Goal: Information Seeking & Learning: Learn about a topic

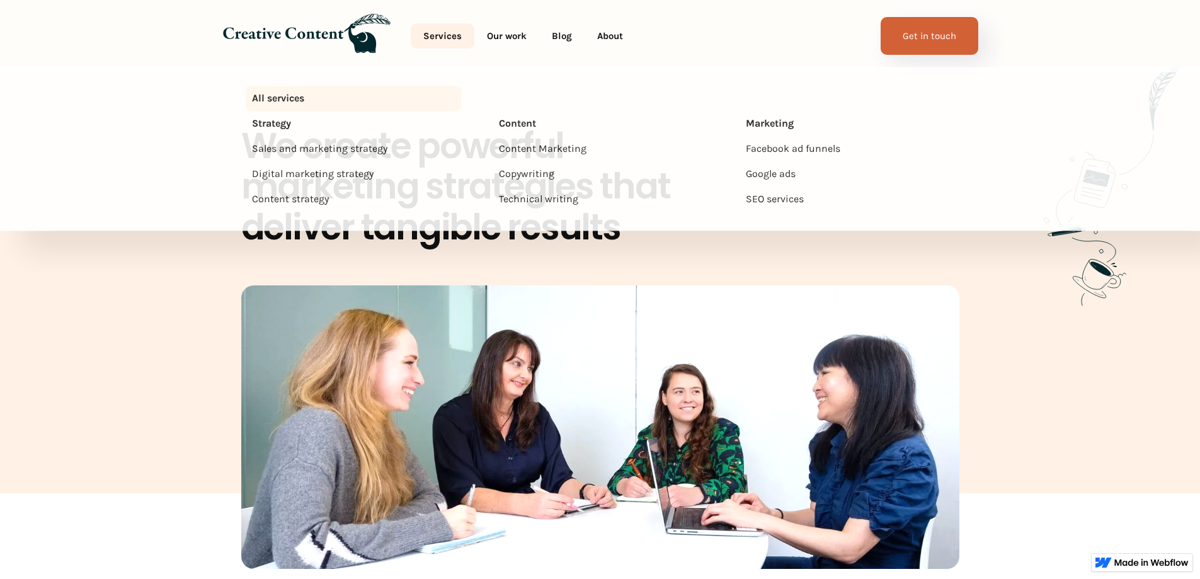
click at [443, 37] on link "Services" at bounding box center [443, 35] width 64 height 25
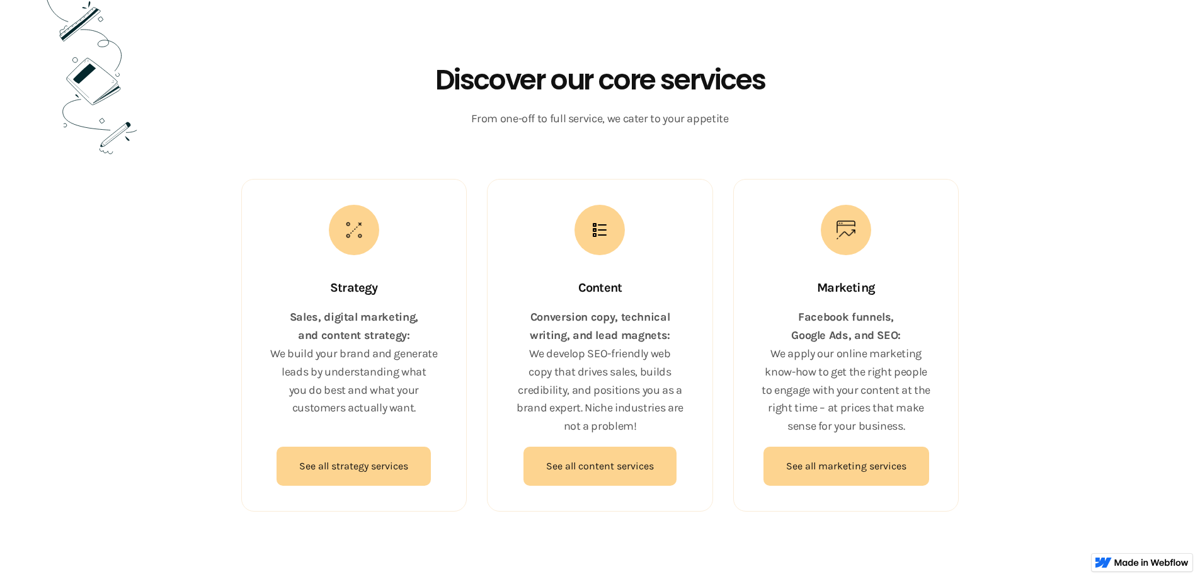
scroll to position [839, 0]
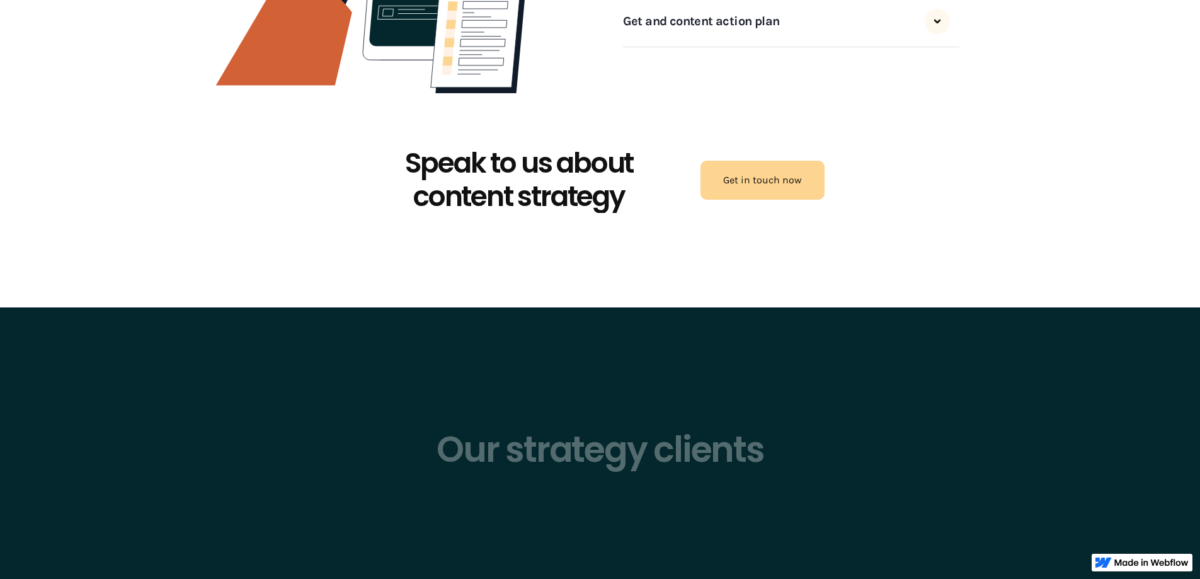
scroll to position [2771, 0]
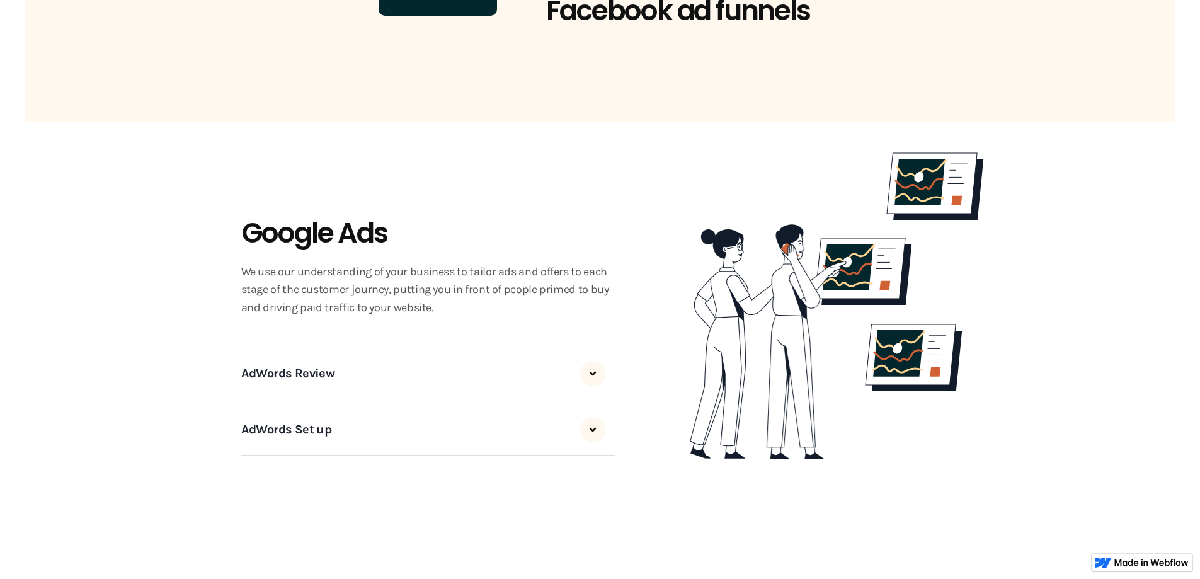
scroll to position [1575, 0]
